Goal: Find specific page/section: Find specific page/section

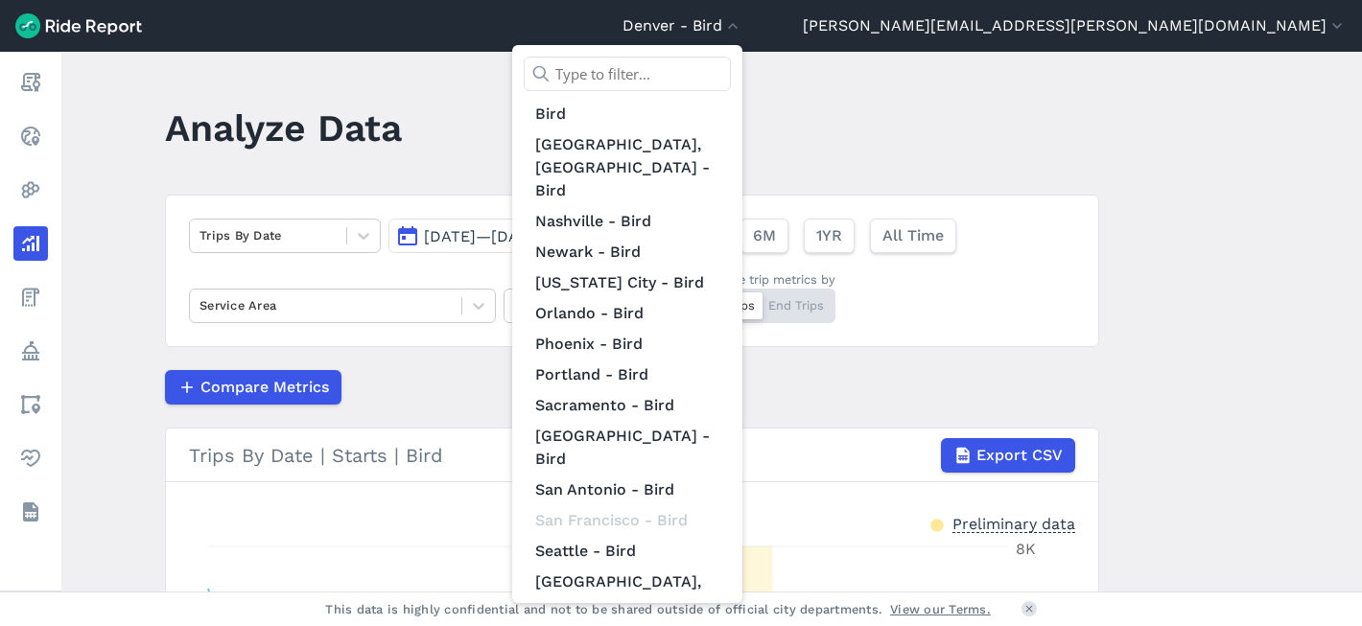
scroll to position [806, 0]
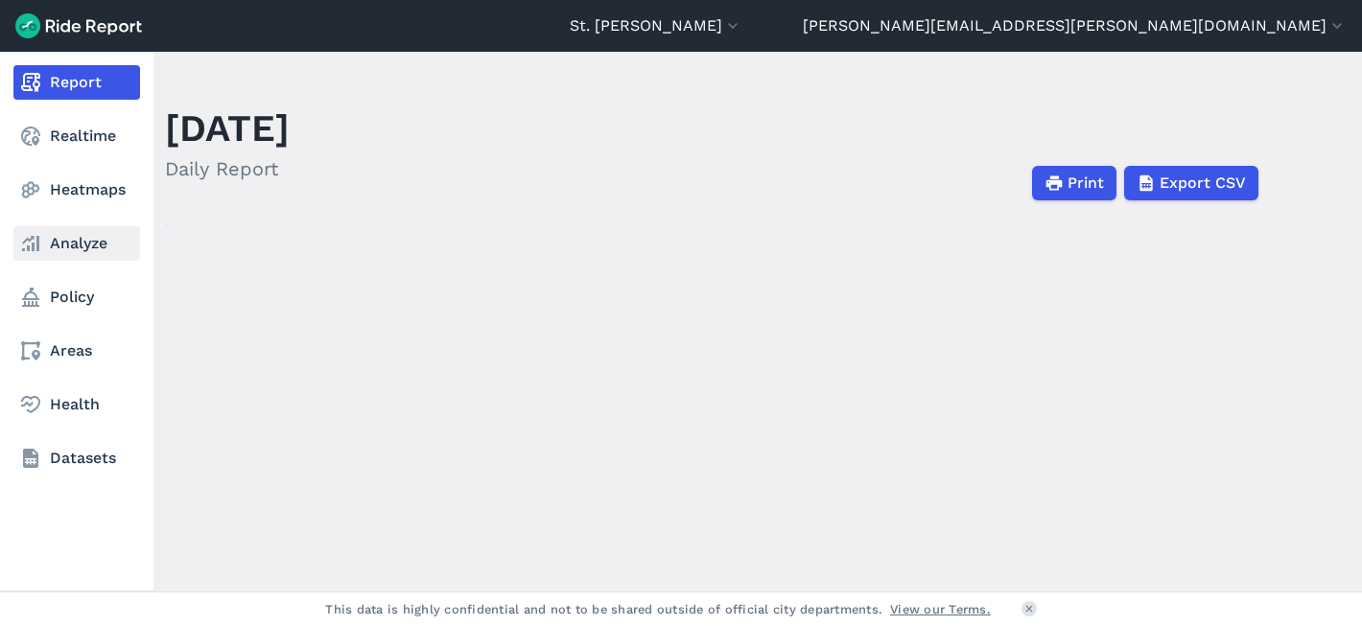
click at [76, 231] on link "Analyze" at bounding box center [76, 243] width 127 height 35
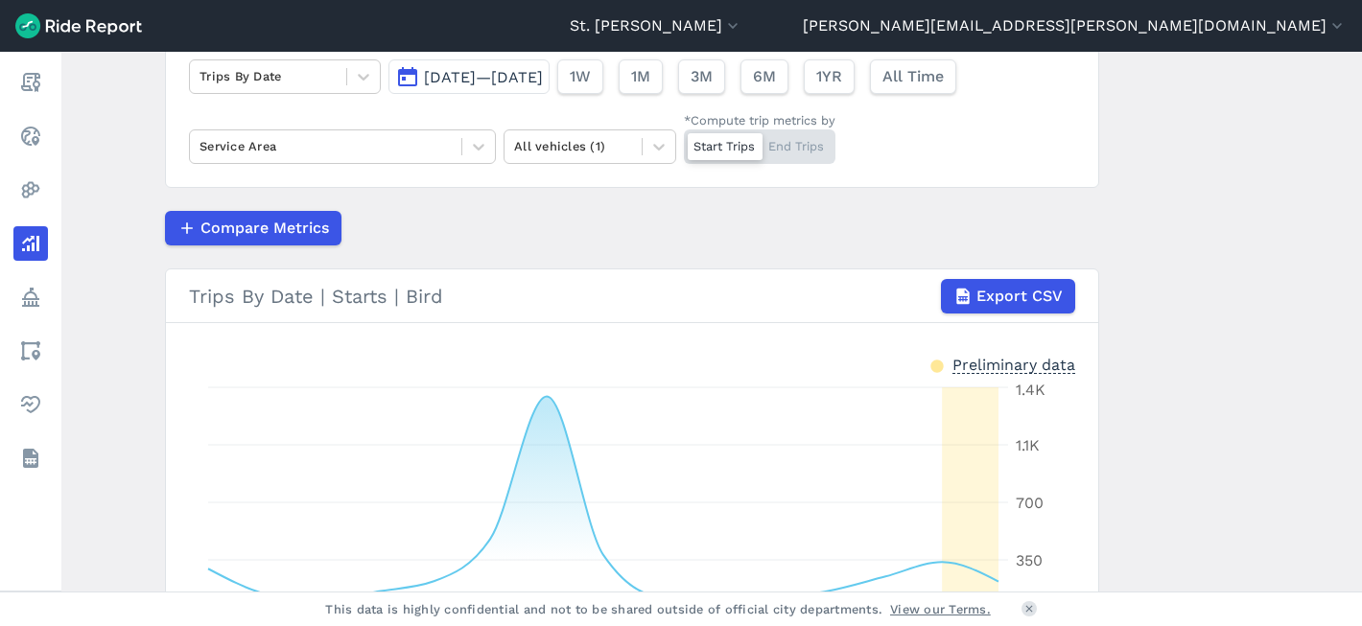
scroll to position [158, 0]
